Goal: Transaction & Acquisition: Purchase product/service

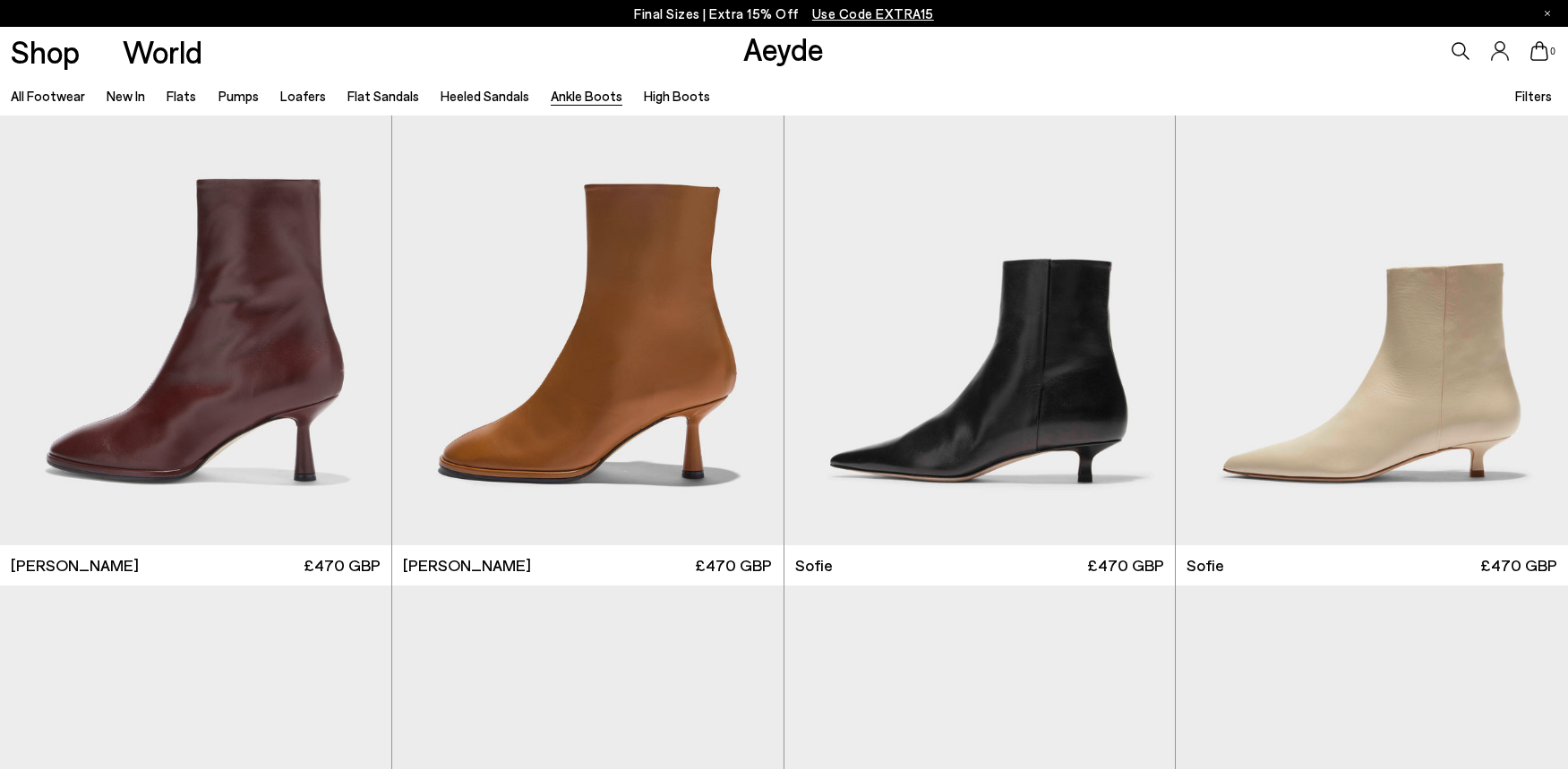
scroll to position [1658, 0]
click at [1025, 478] on img "1 / 6" at bounding box center [980, 298] width 392 height 491
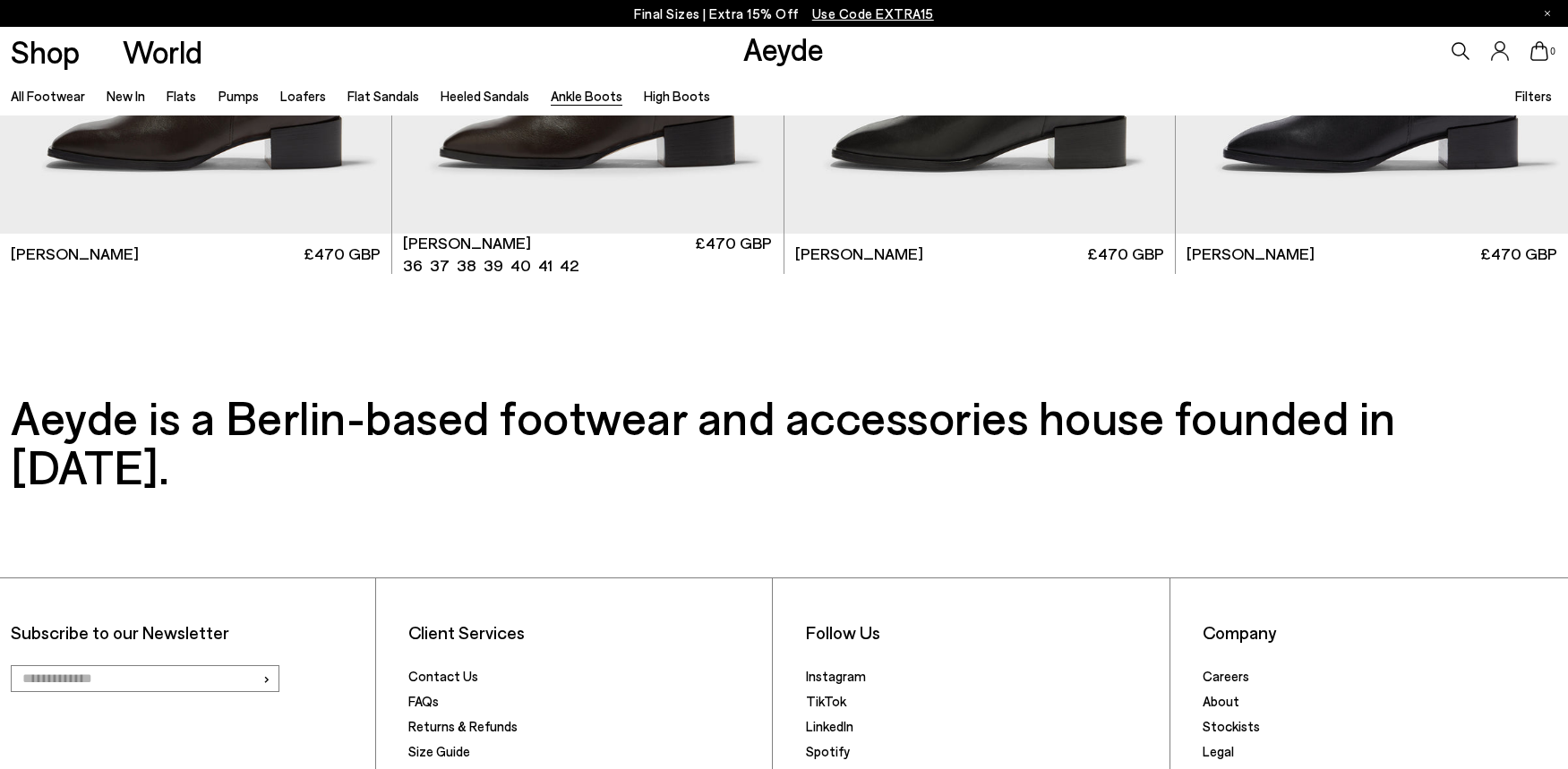
scroll to position [4666, 0]
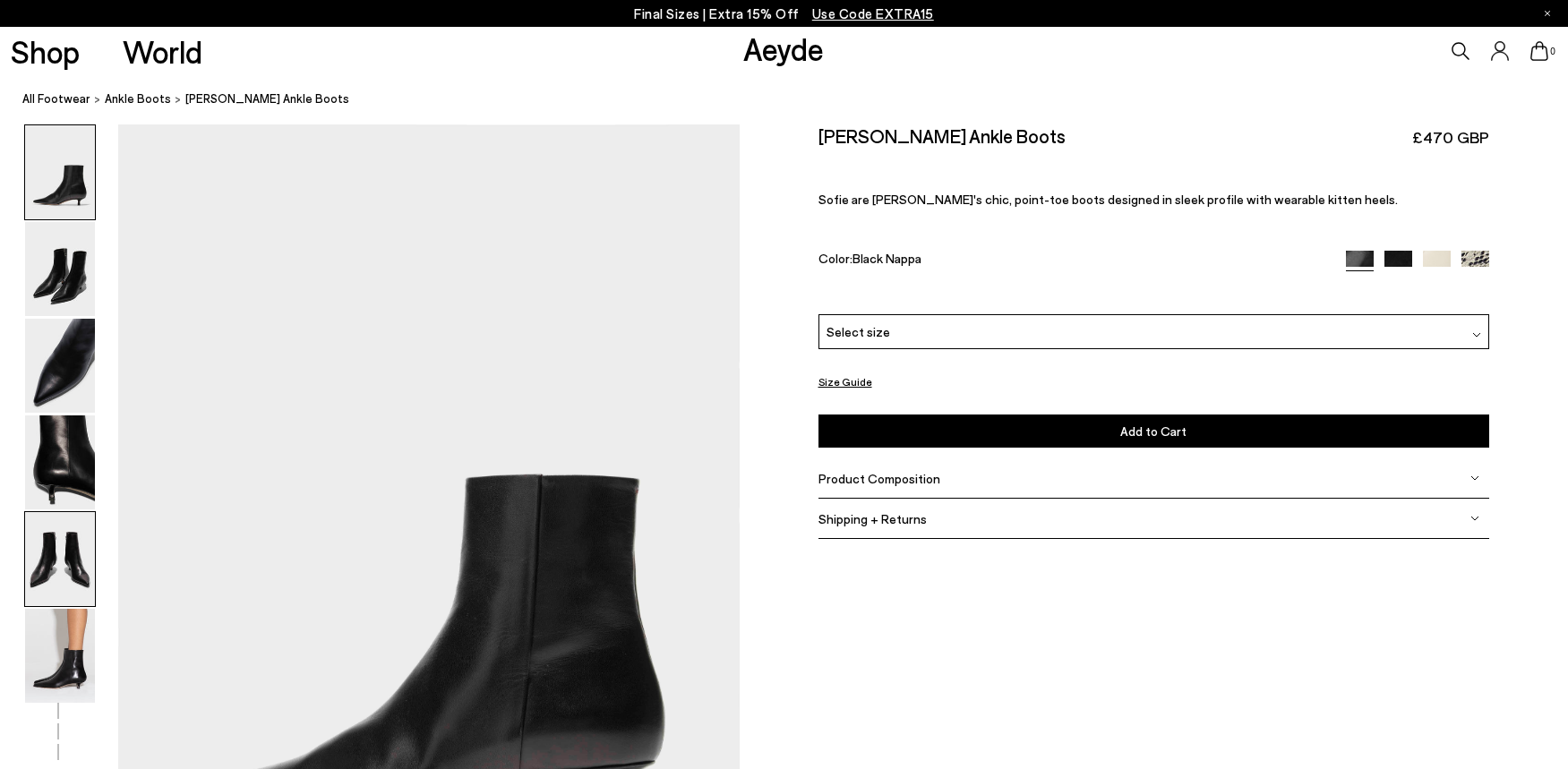
click at [55, 555] on img at bounding box center [59, 558] width 70 height 94
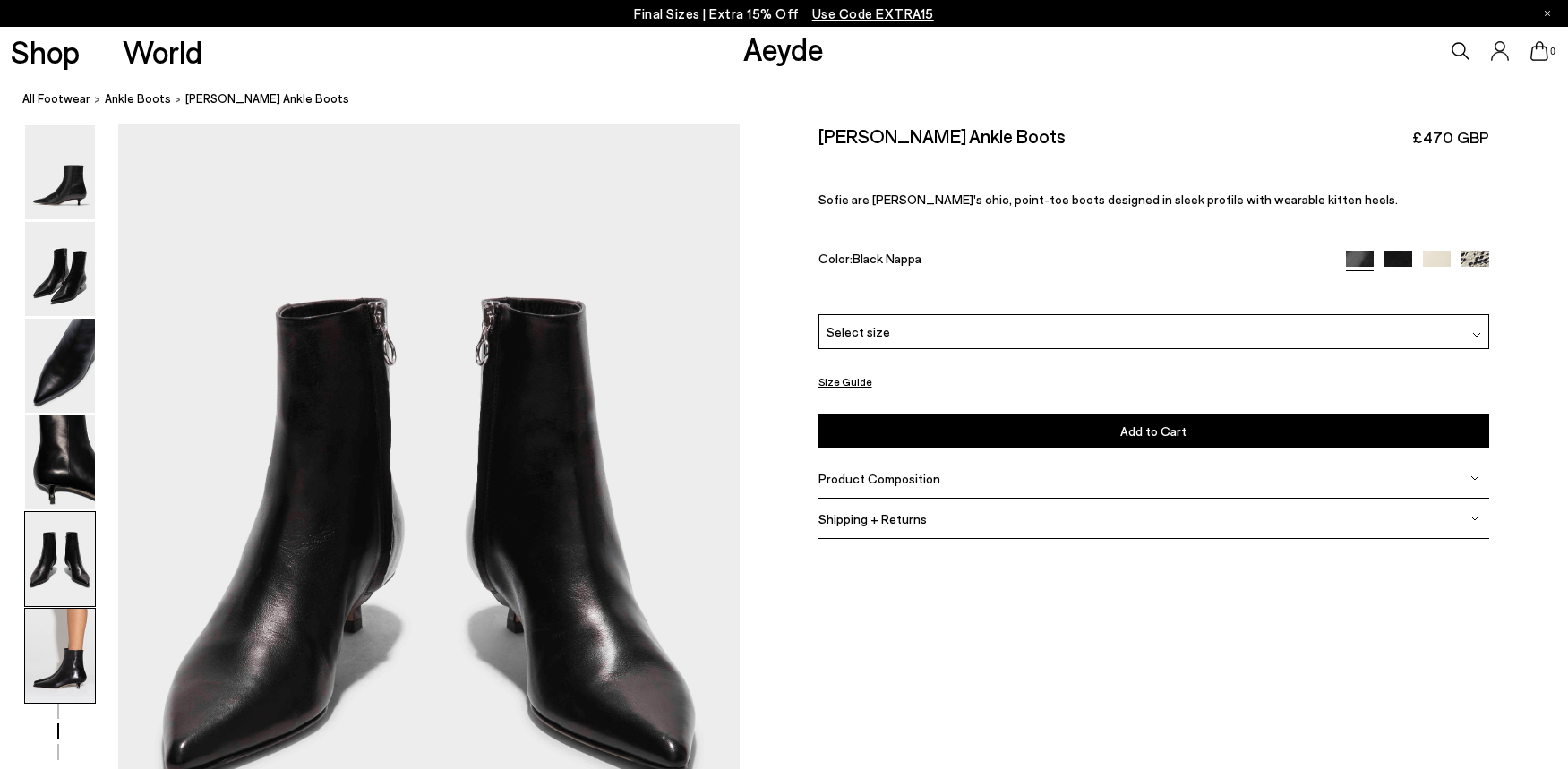
click at [58, 636] on img at bounding box center [59, 655] width 70 height 94
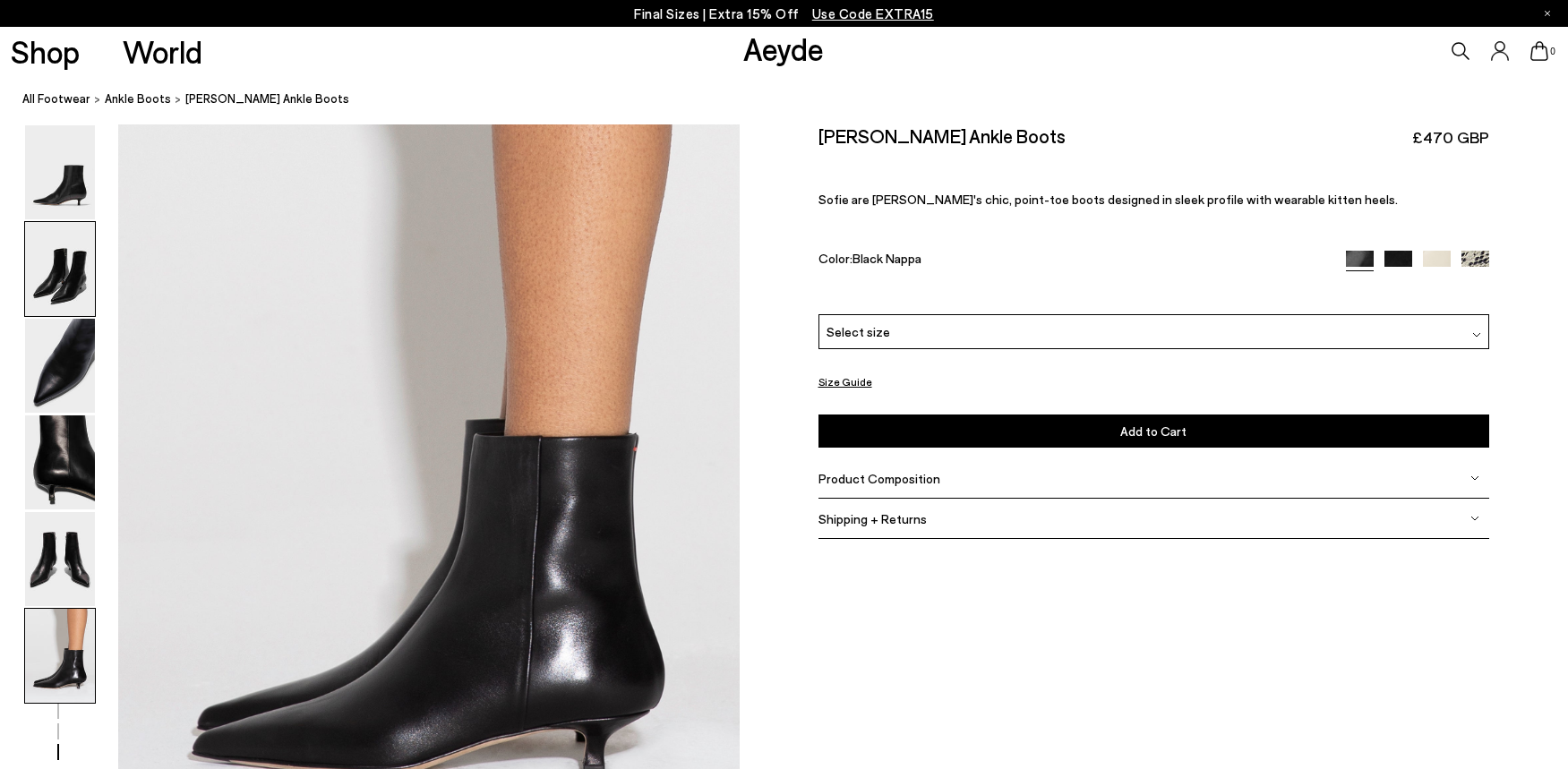
scroll to position [4278, 0]
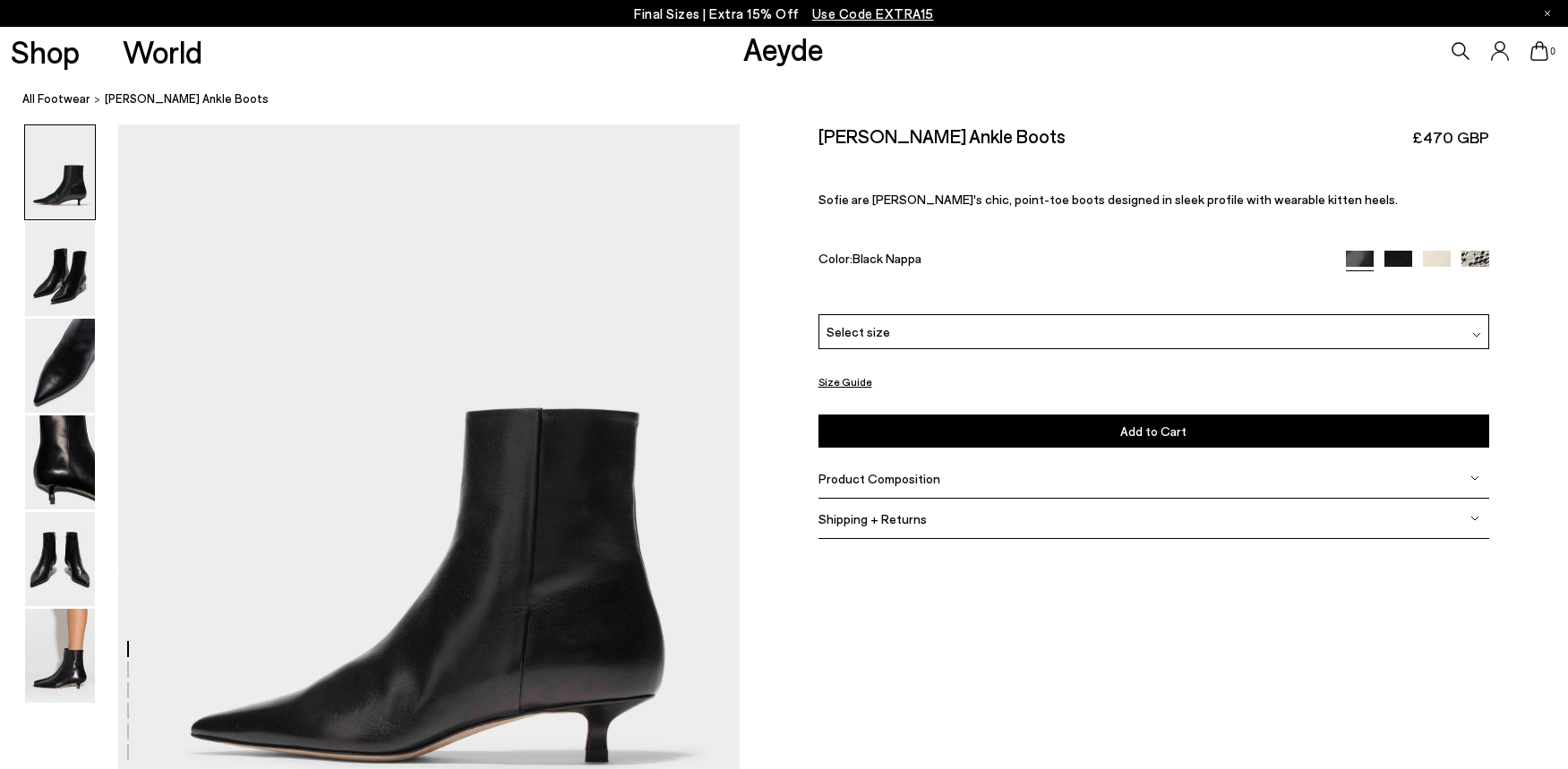
scroll to position [67, 0]
click at [921, 482] on span "Product Composition" at bounding box center [879, 477] width 122 height 15
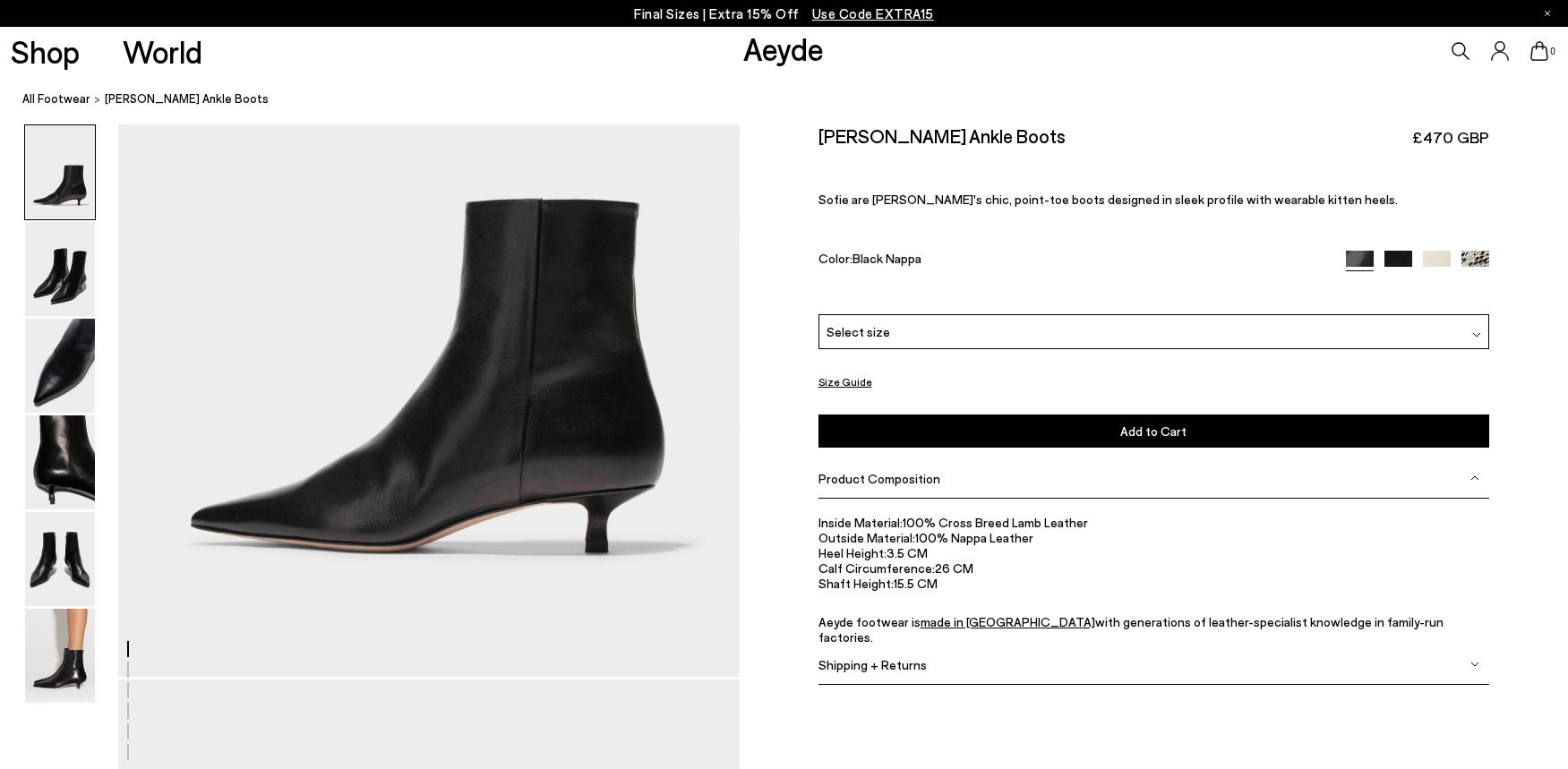
scroll to position [277, 0]
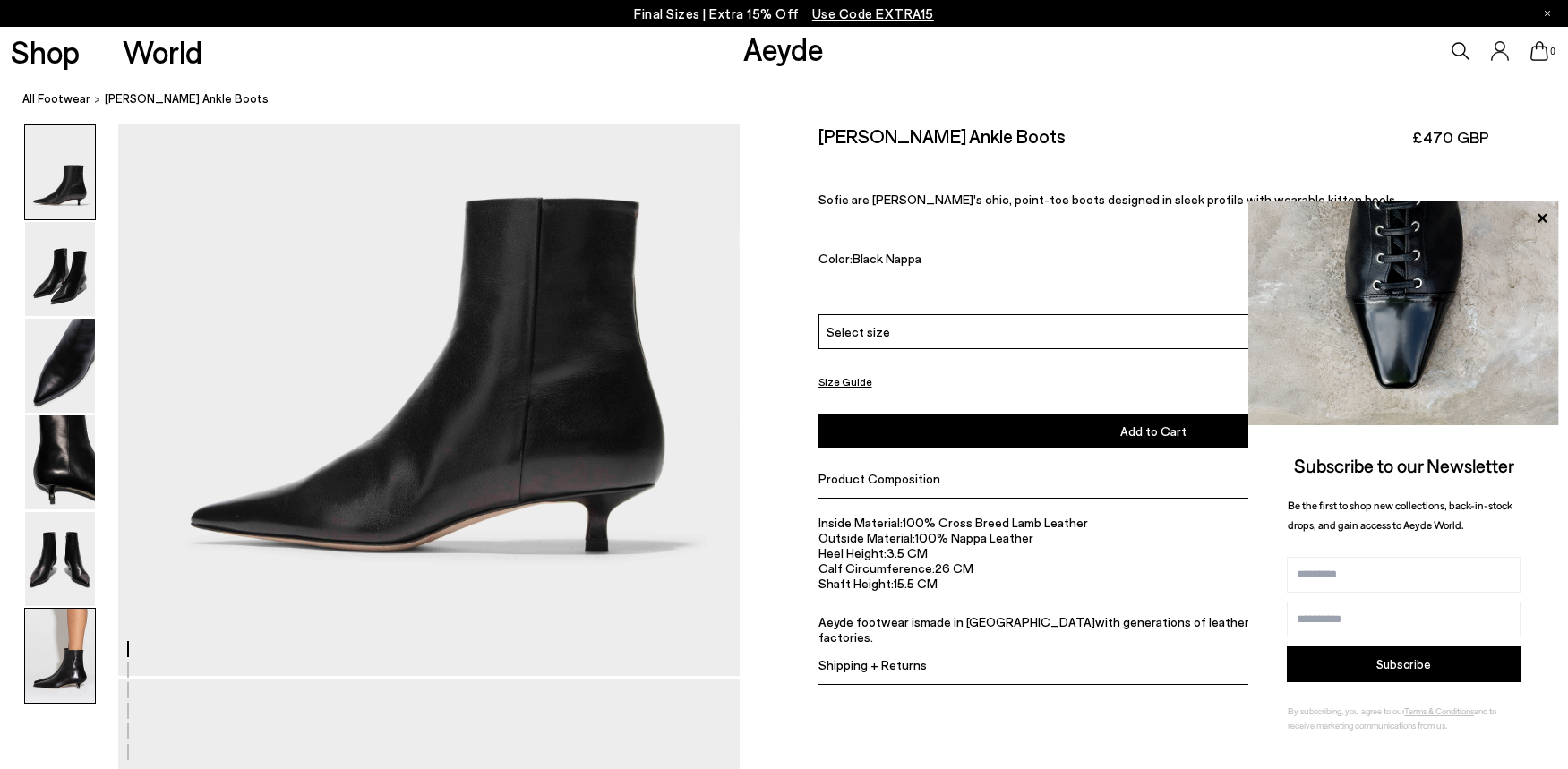
click at [61, 660] on img at bounding box center [59, 655] width 70 height 94
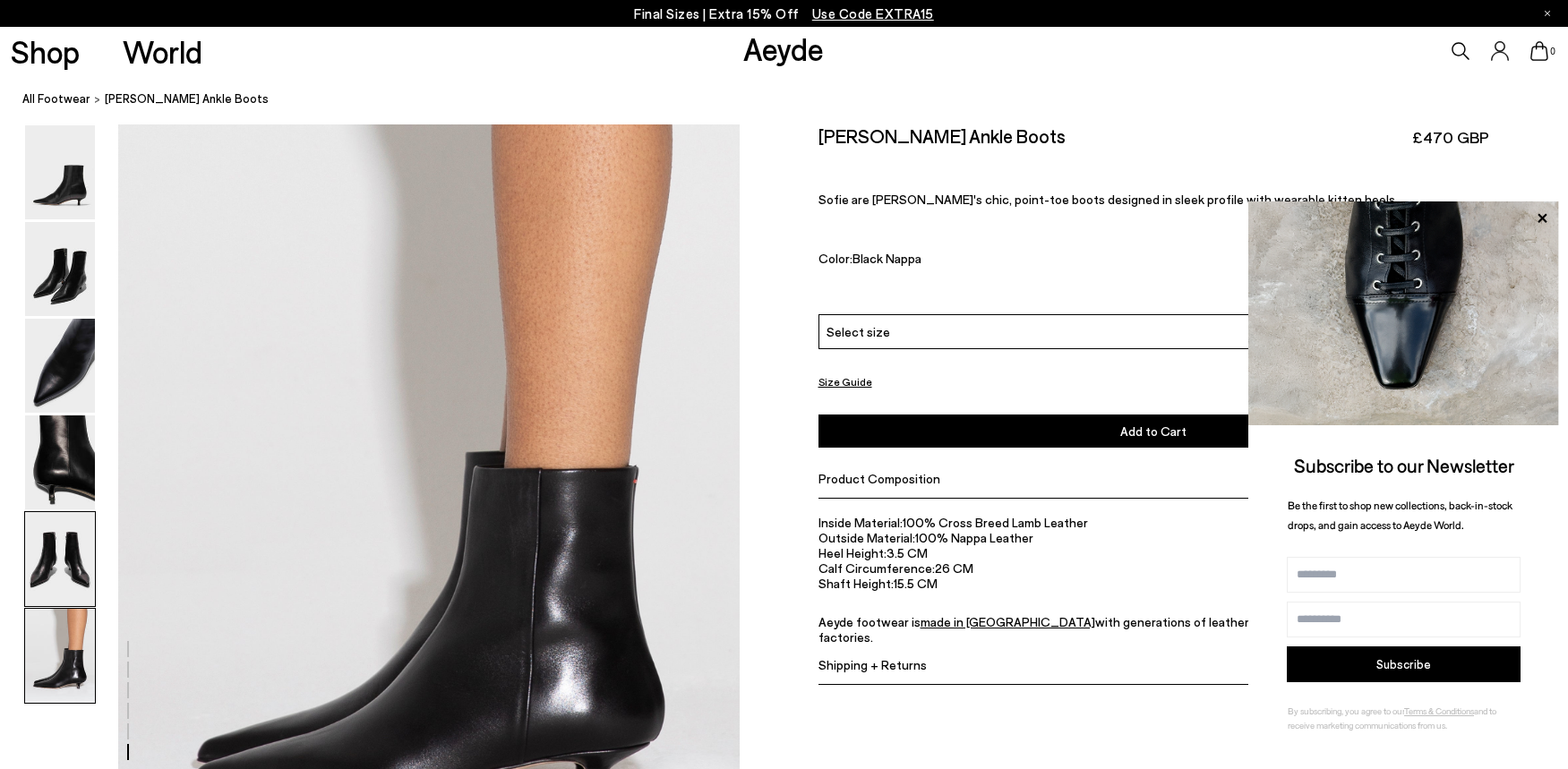
scroll to position [4278, 0]
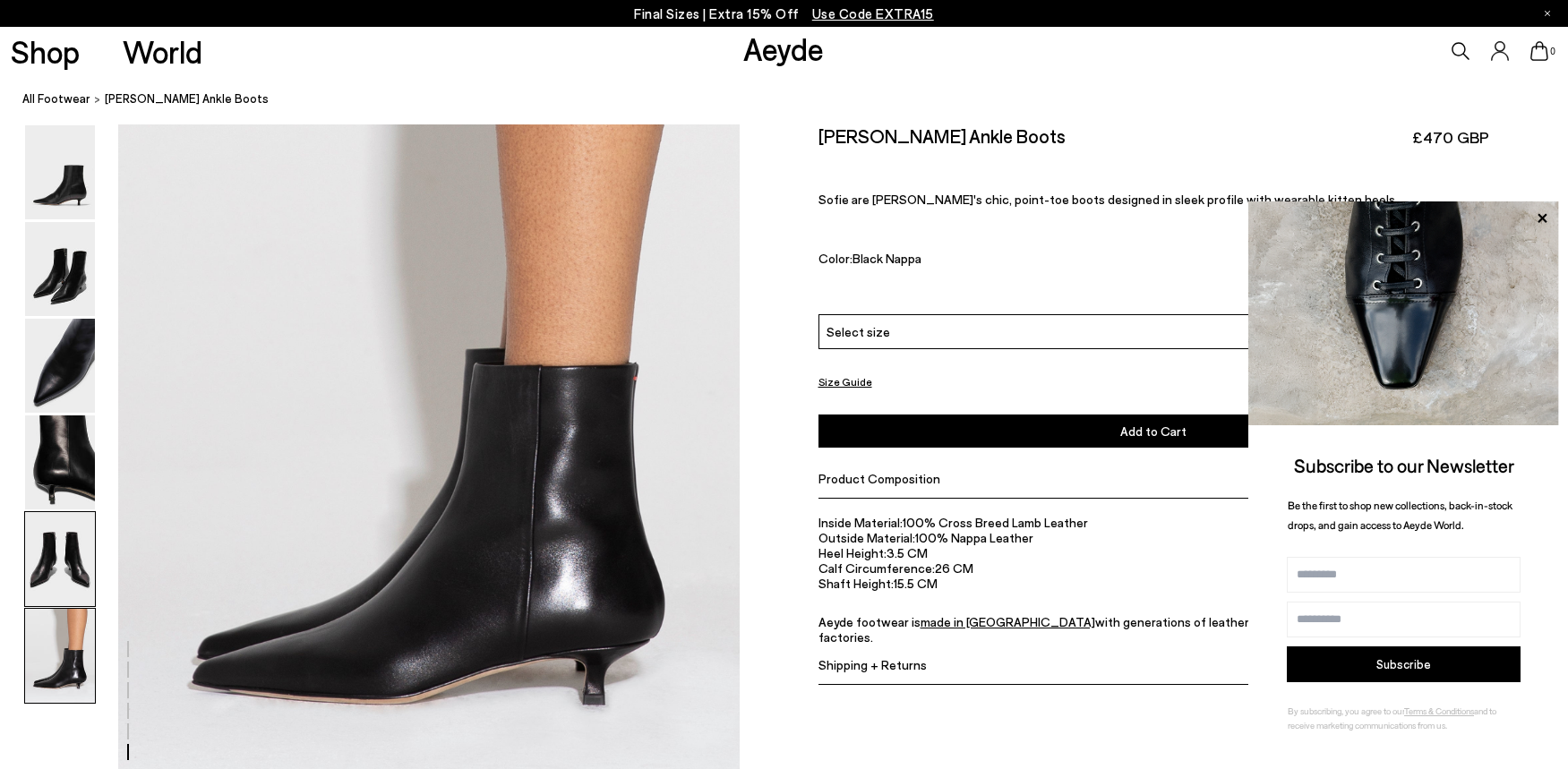
click at [67, 573] on img at bounding box center [59, 558] width 70 height 94
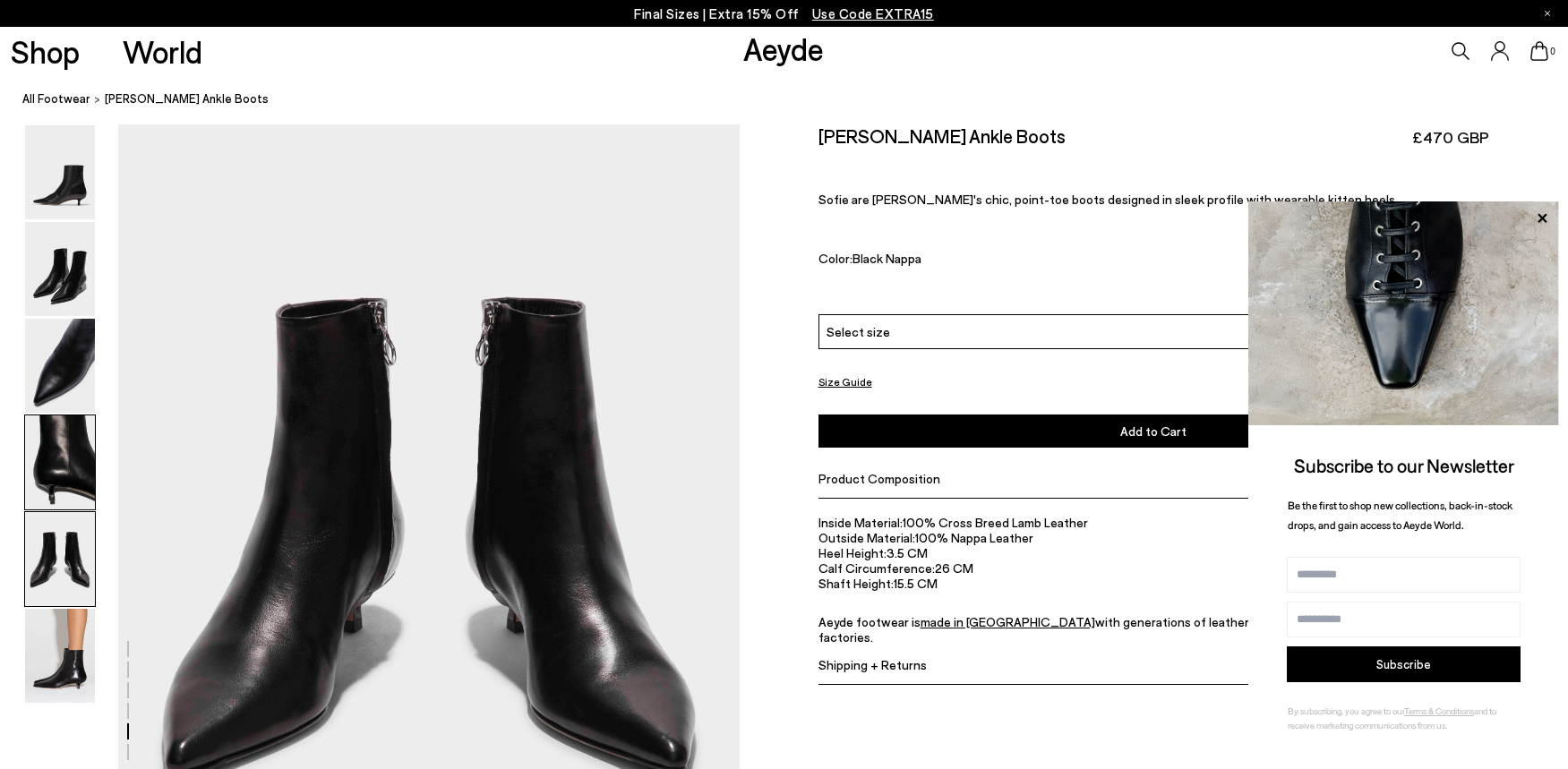
click at [69, 479] on img at bounding box center [59, 462] width 70 height 94
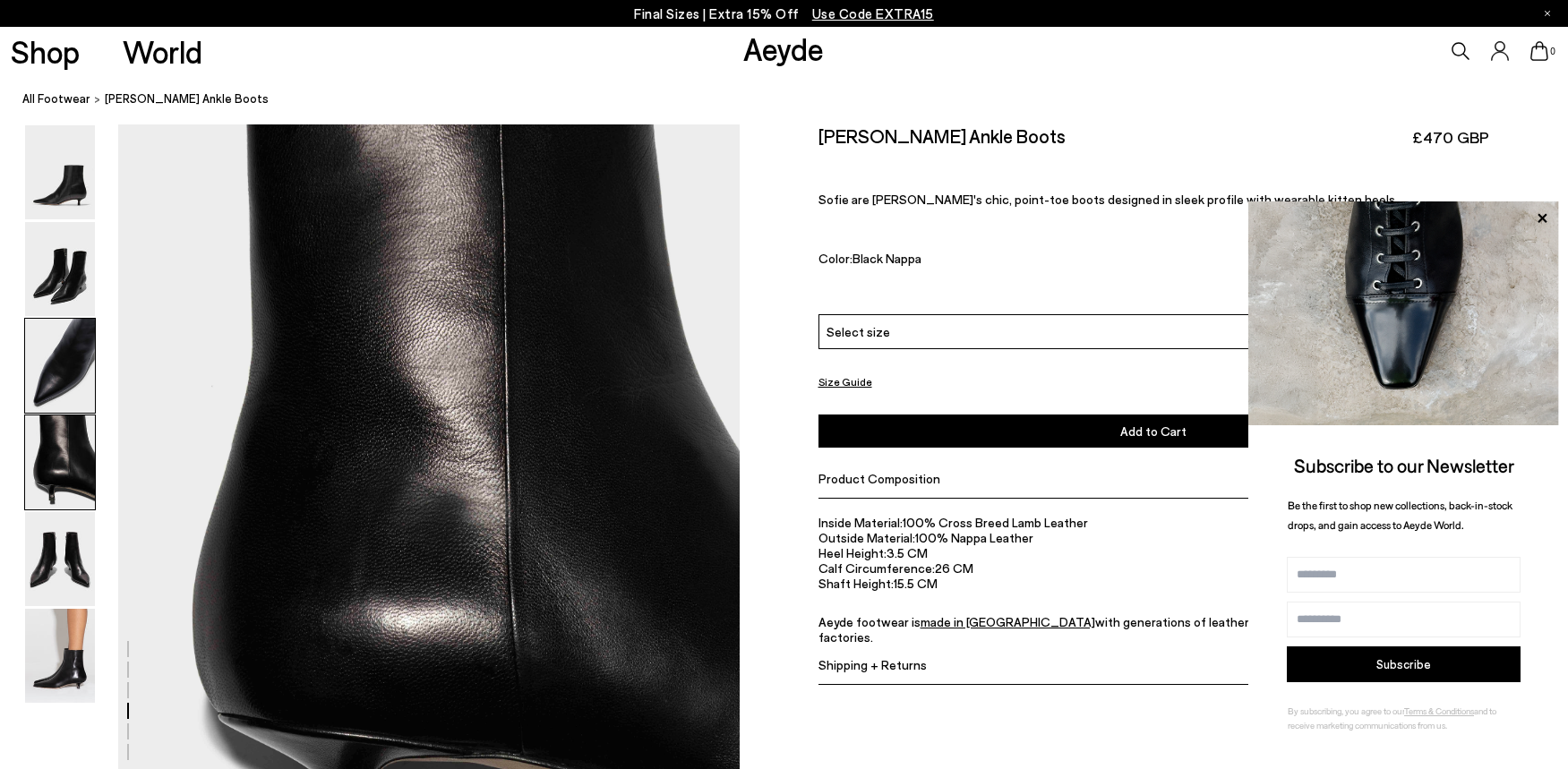
click at [76, 373] on img at bounding box center [59, 365] width 70 height 94
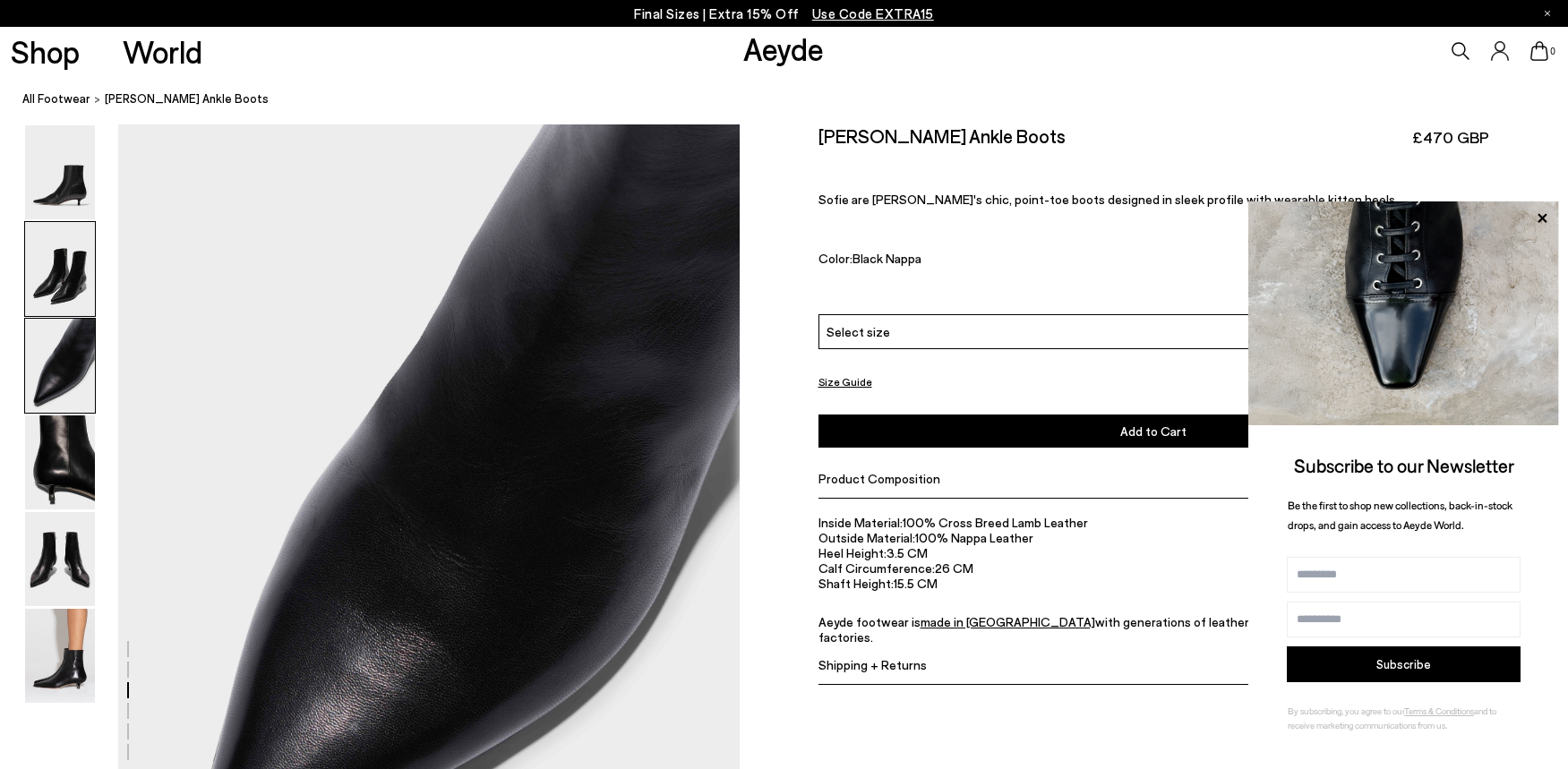
click at [68, 307] on img at bounding box center [59, 269] width 70 height 94
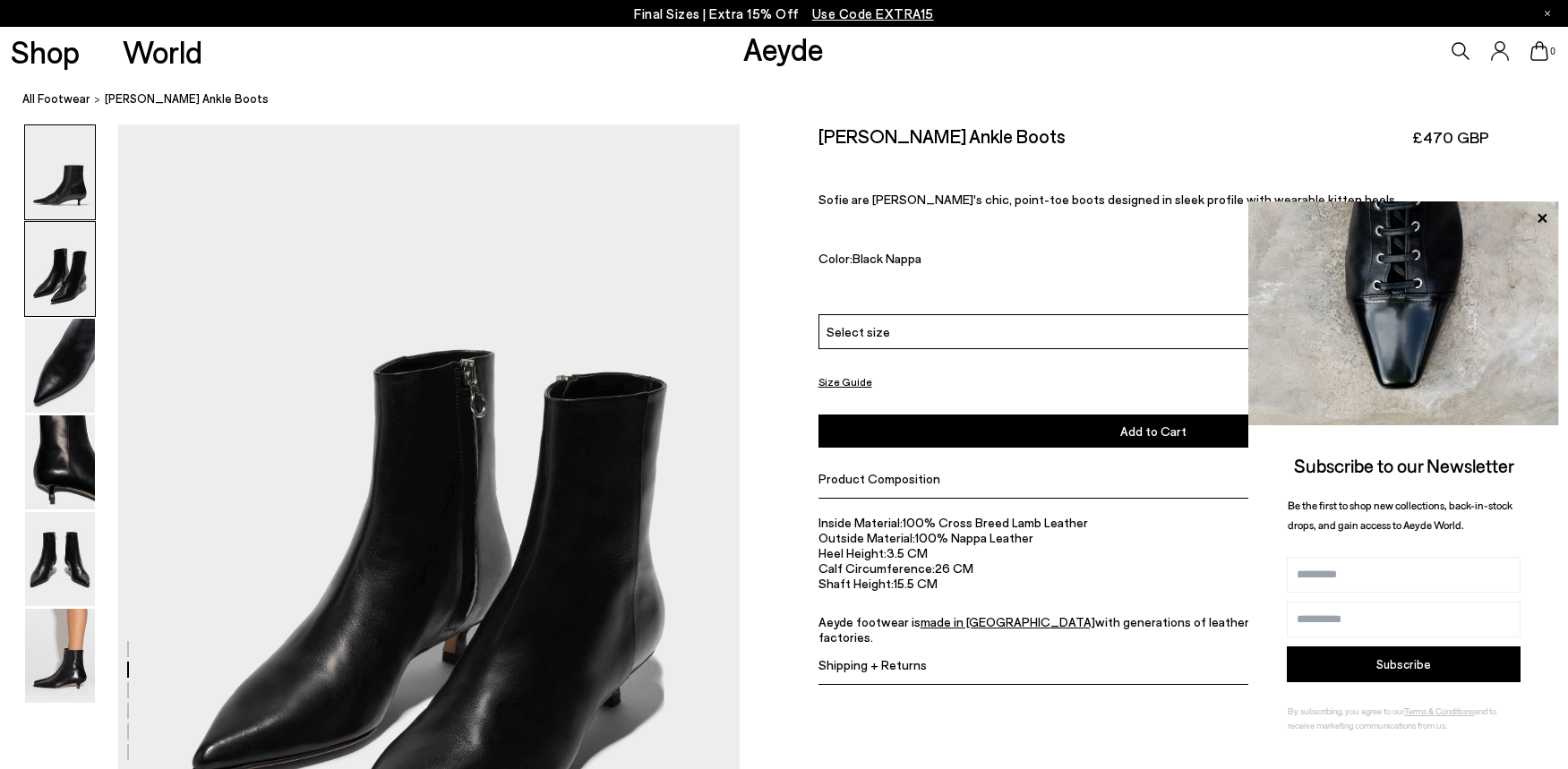
click at [69, 210] on img at bounding box center [59, 172] width 70 height 94
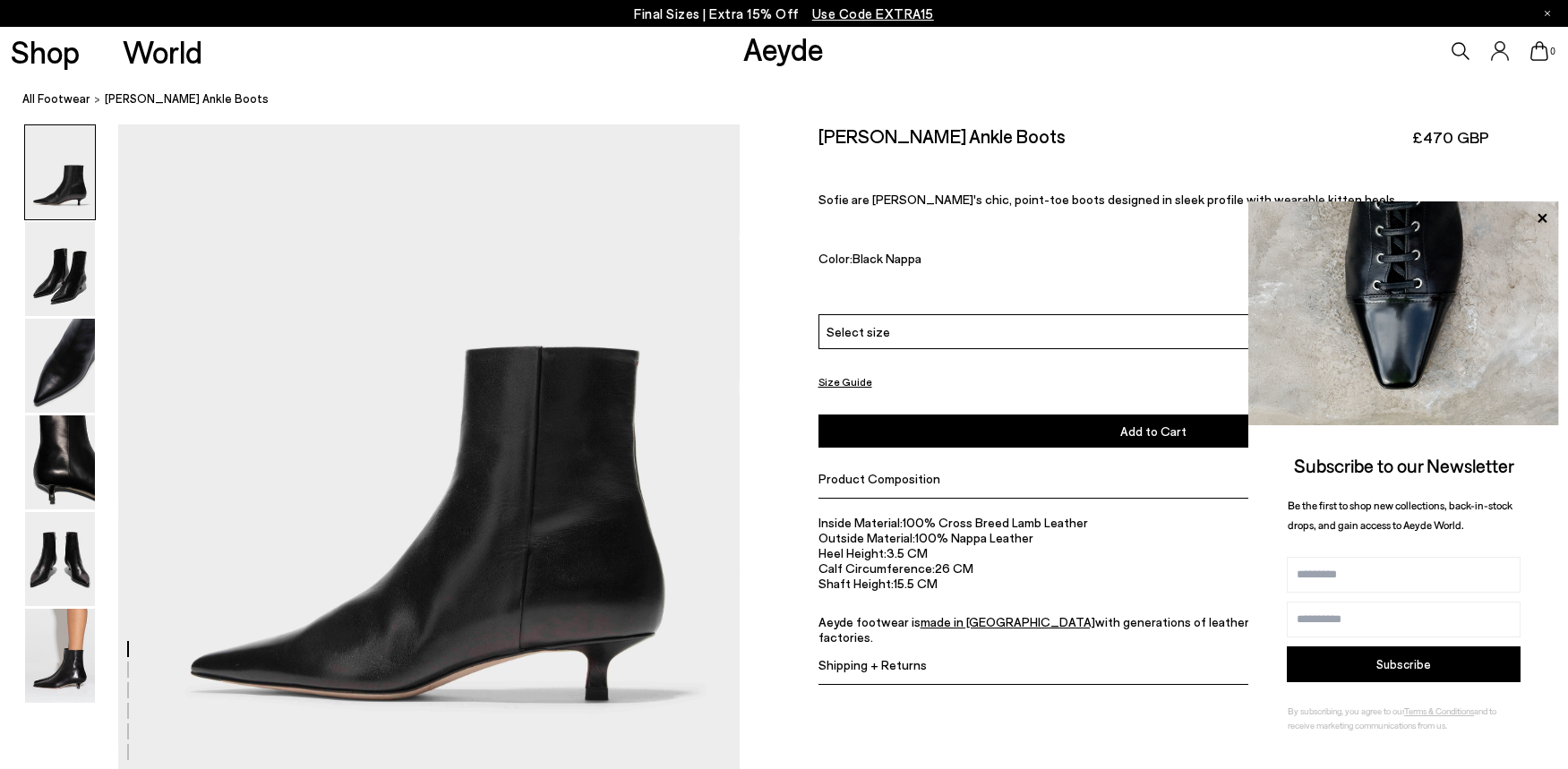
scroll to position [0, 0]
